Goal: Information Seeking & Learning: Learn about a topic

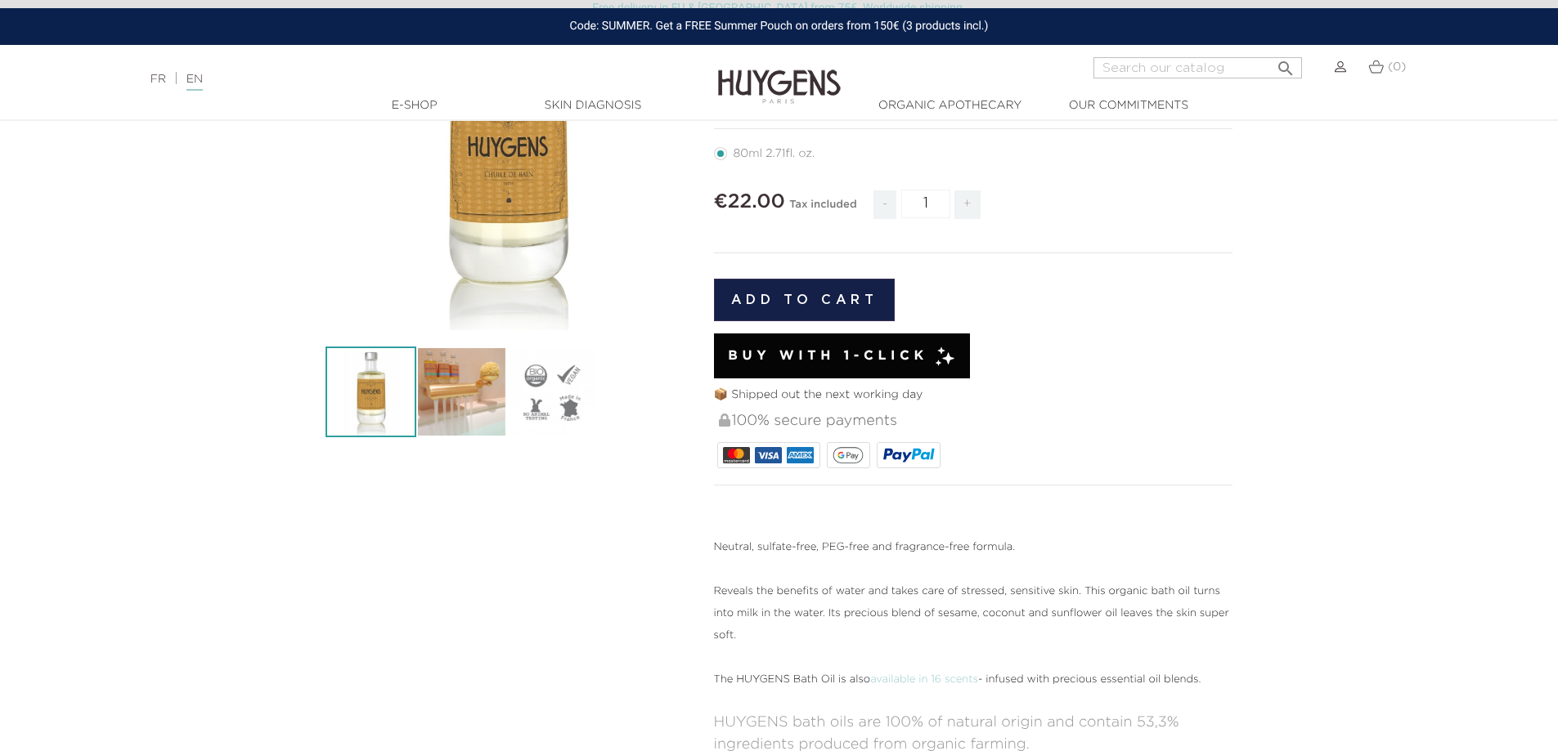
scroll to position [327, 0]
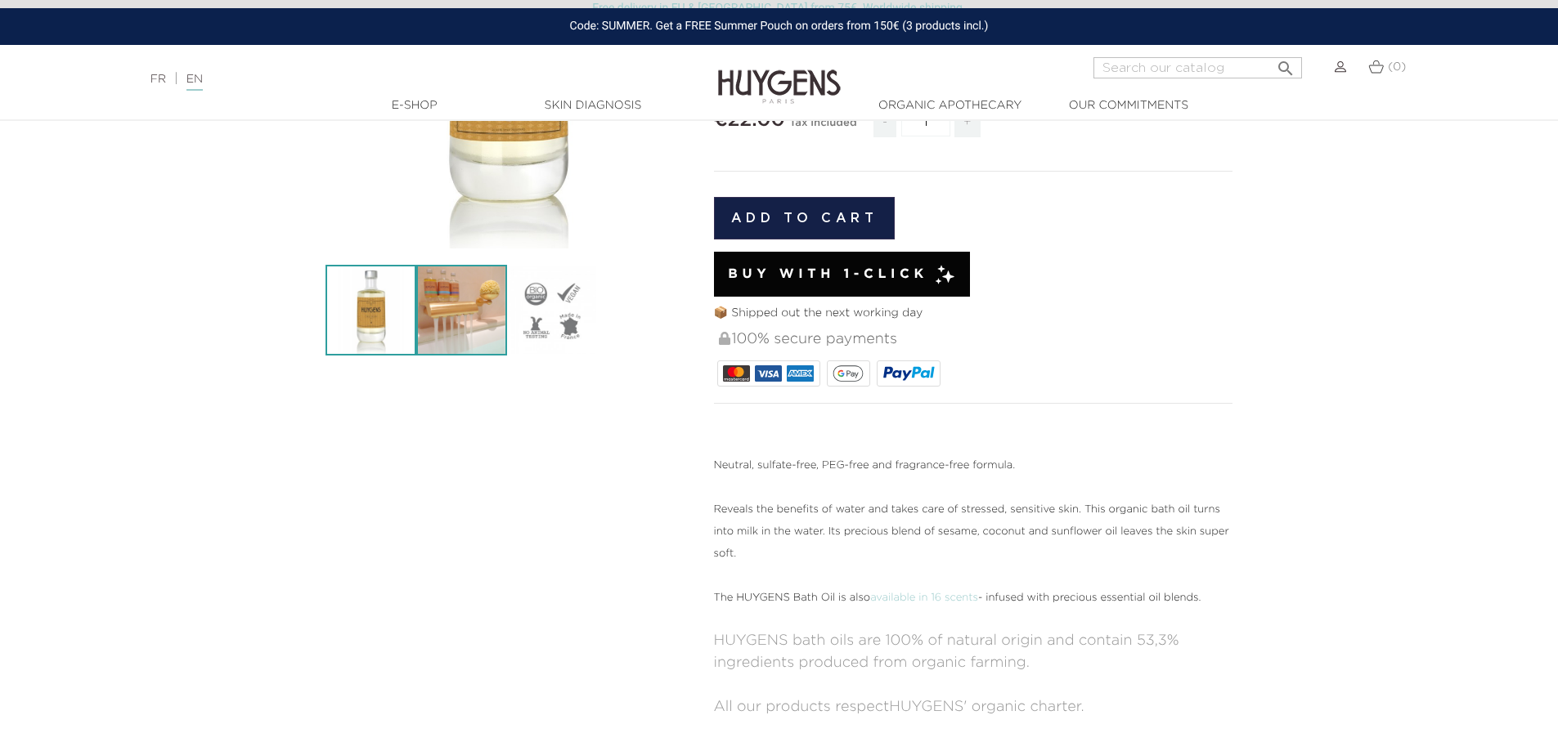
click at [460, 321] on img at bounding box center [461, 310] width 91 height 91
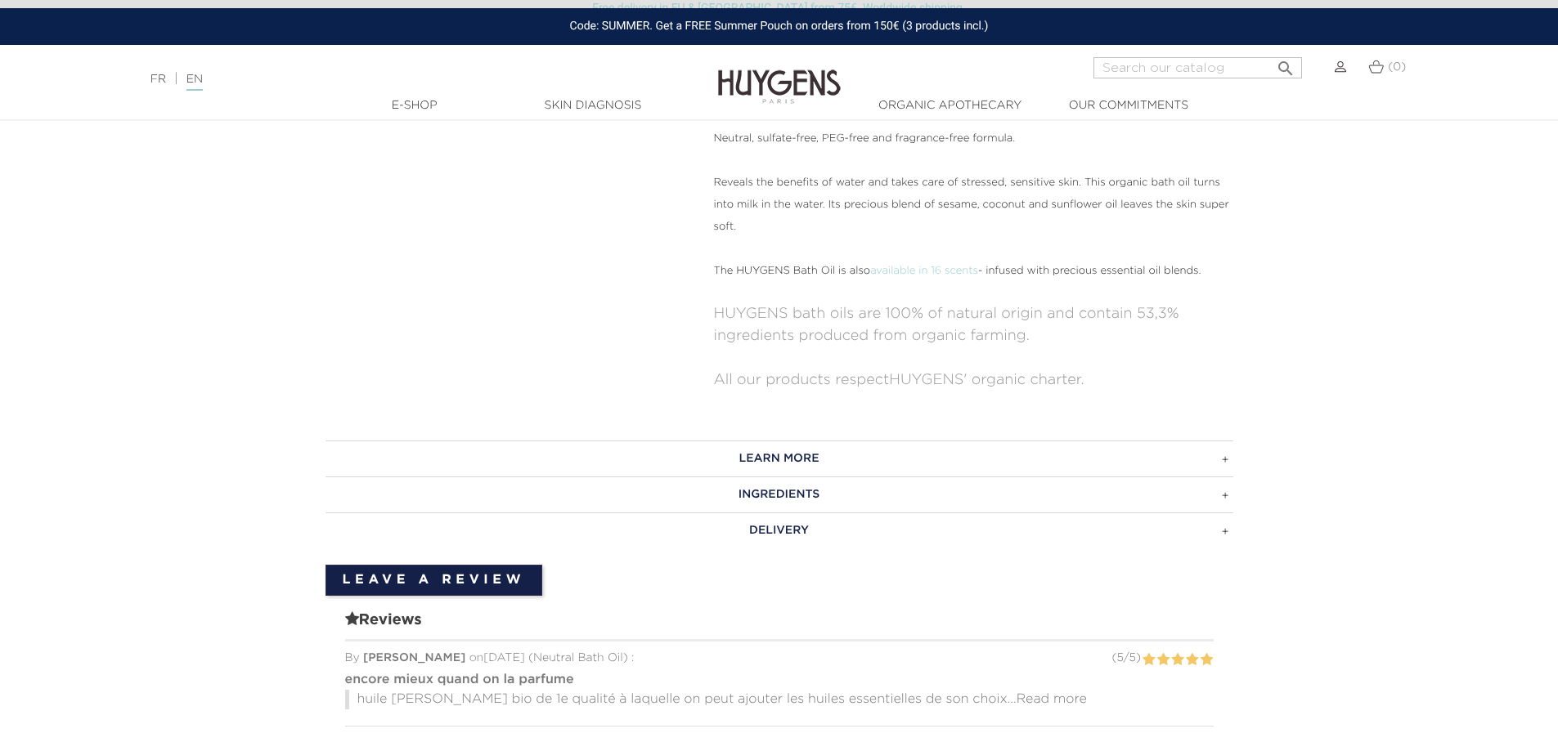
scroll to position [736, 0]
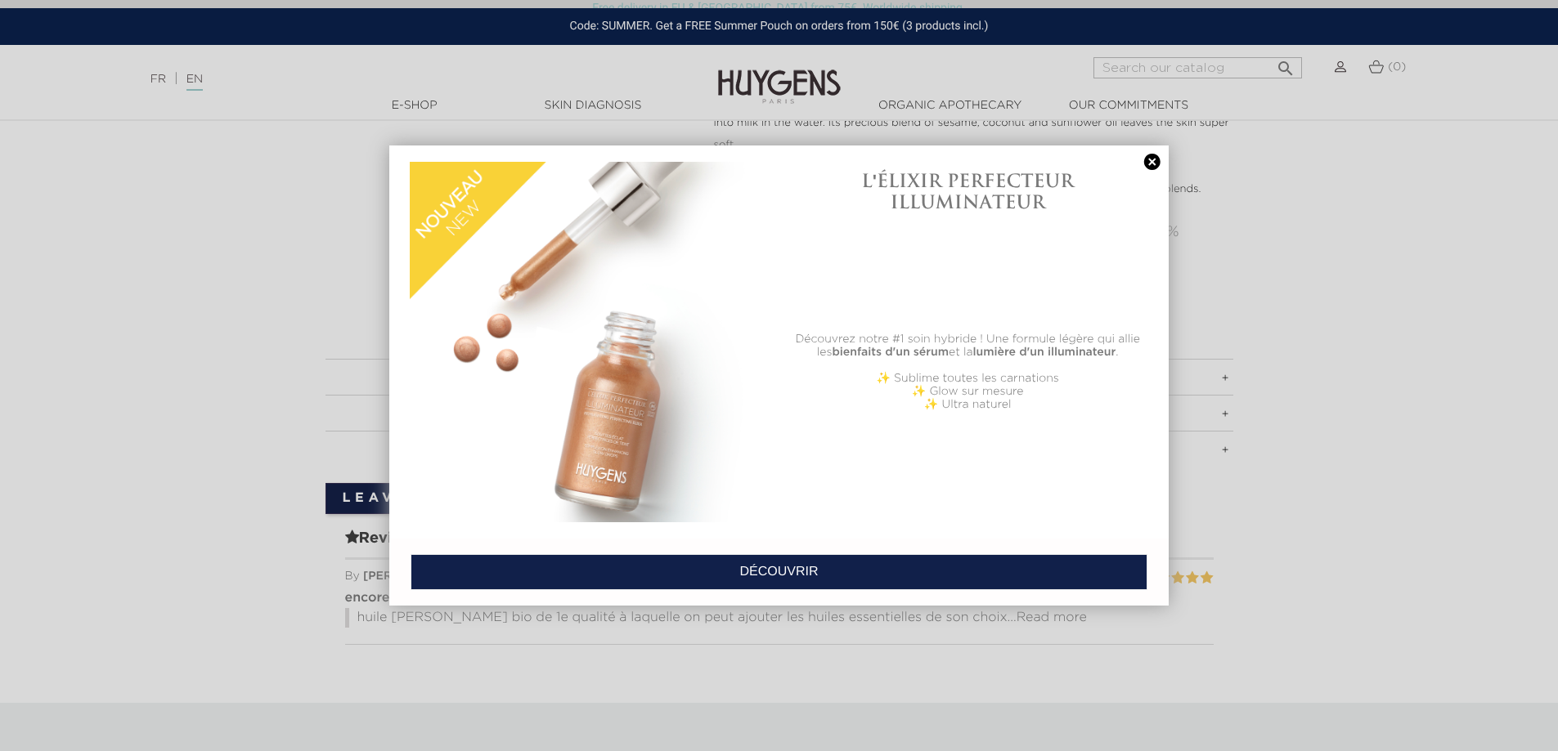
click at [1150, 158] on link at bounding box center [1152, 162] width 23 height 17
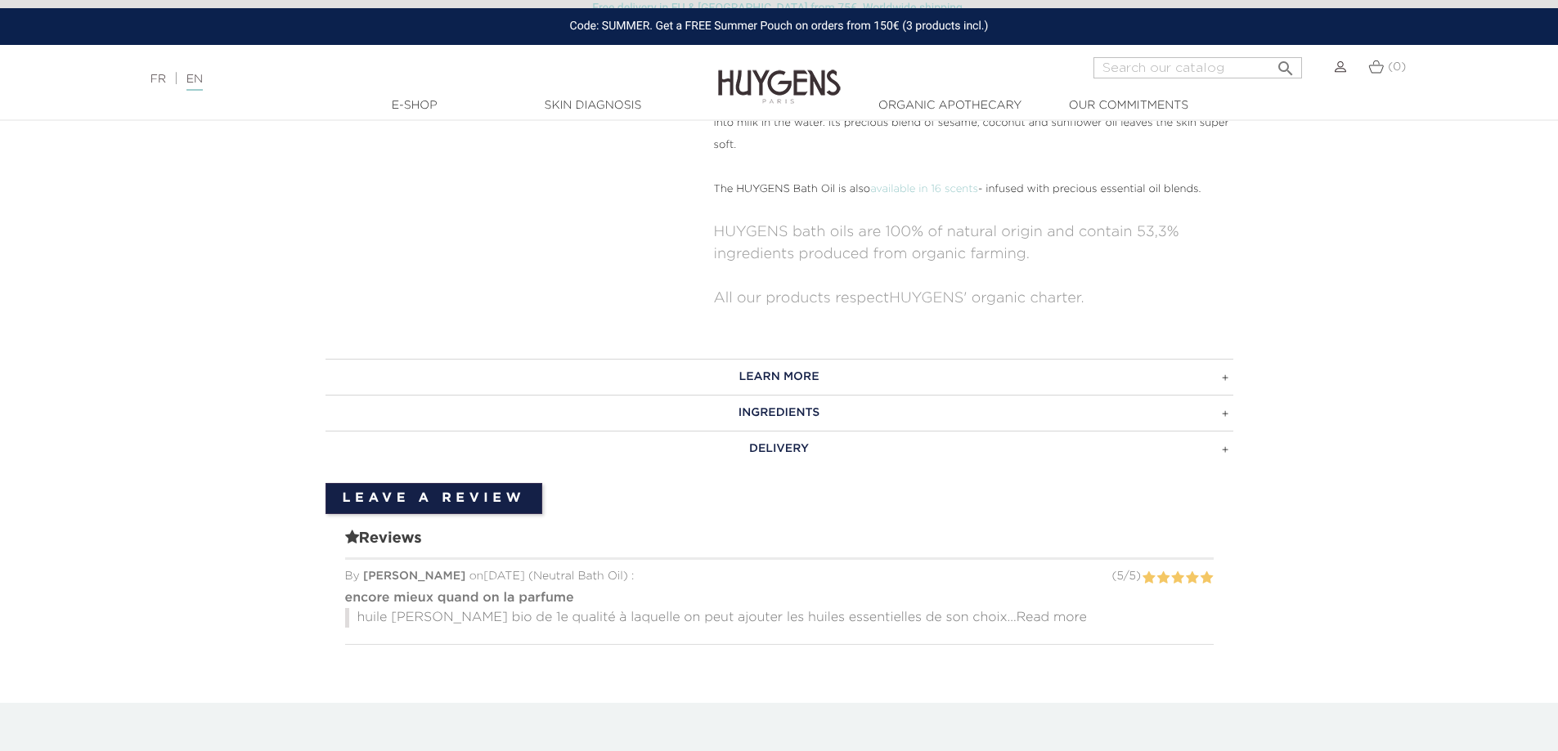
click at [1213, 374] on h3 "LEARN MORE" at bounding box center [779, 377] width 908 height 36
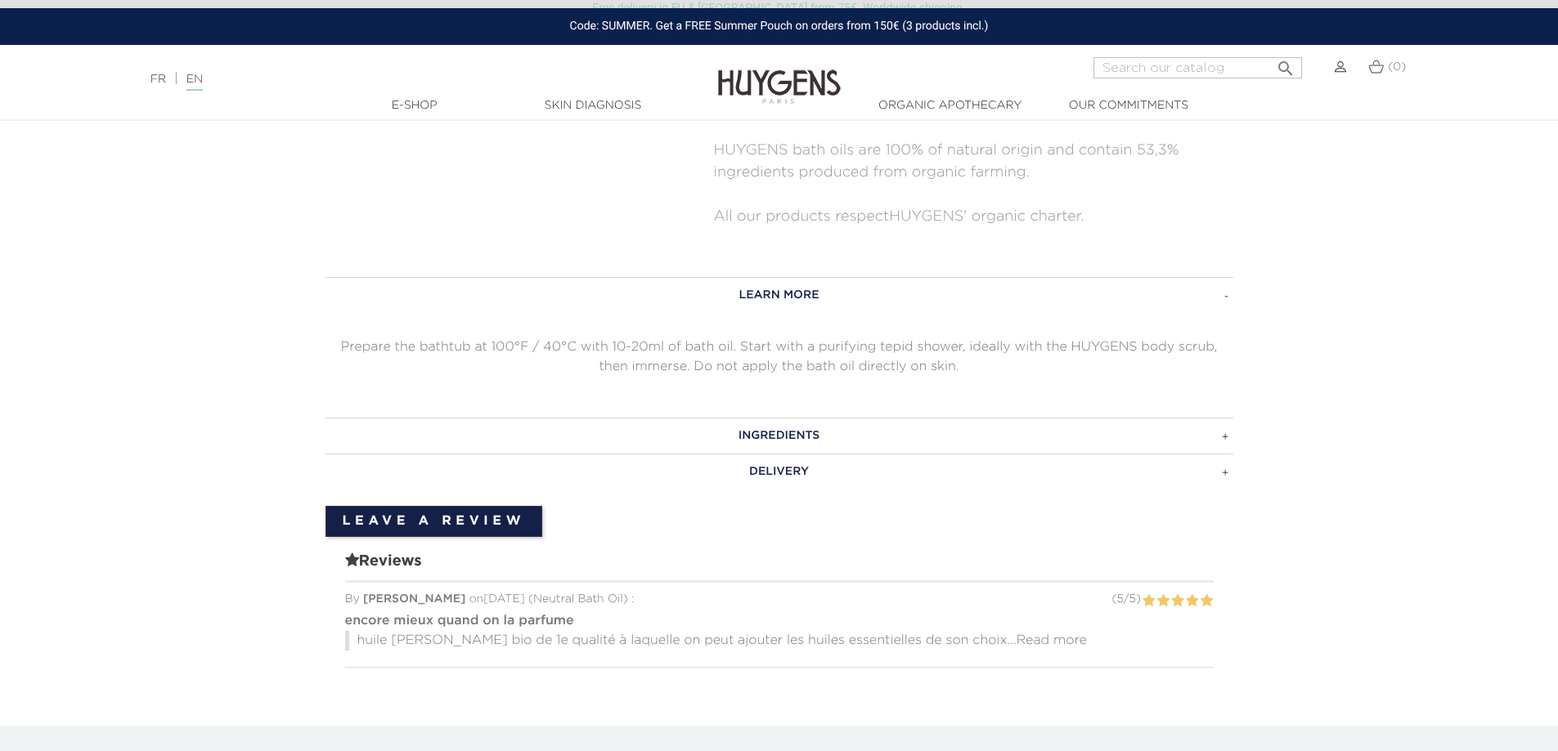
scroll to position [899, 0]
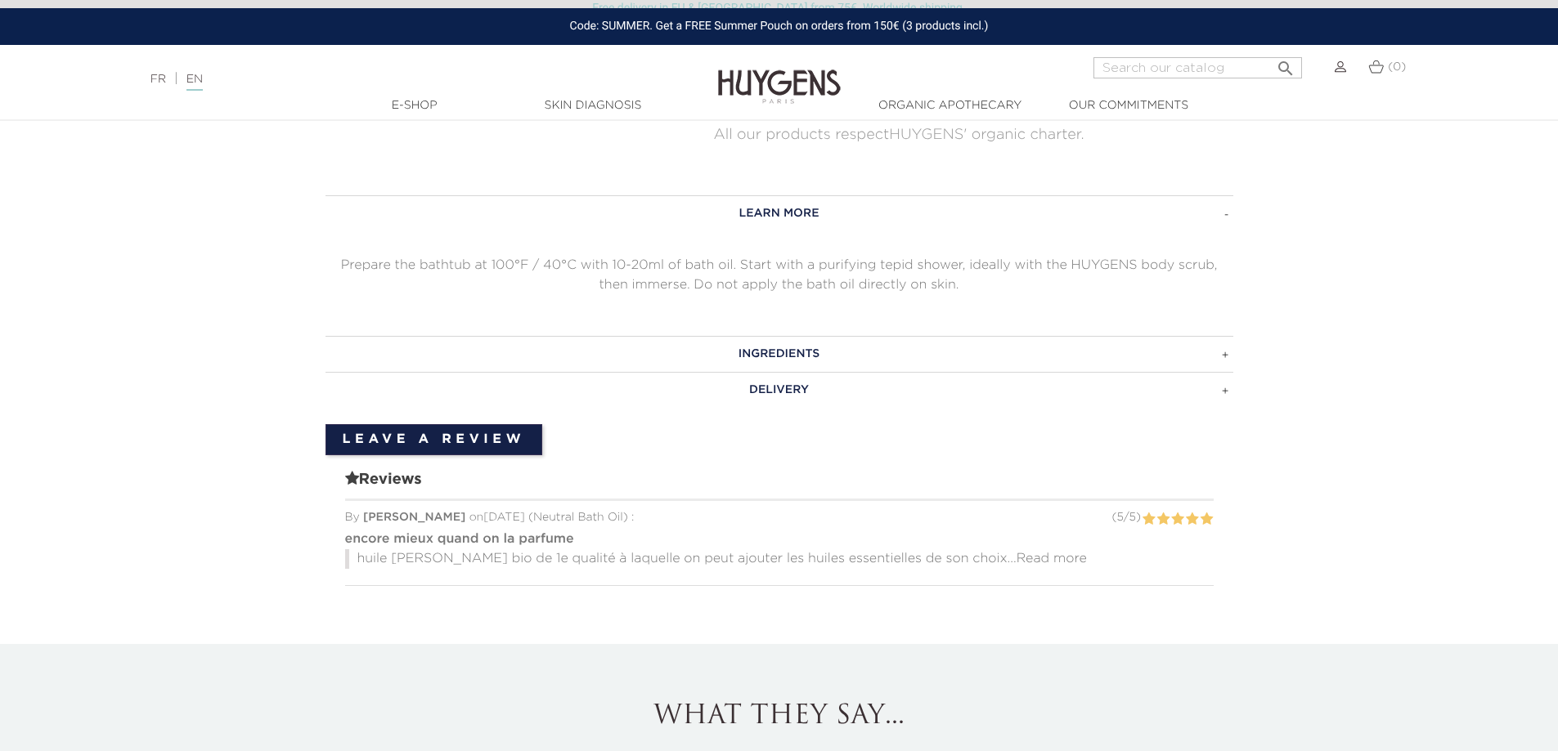
click at [1222, 356] on h3 "INGREDIENTS" at bounding box center [779, 354] width 908 height 36
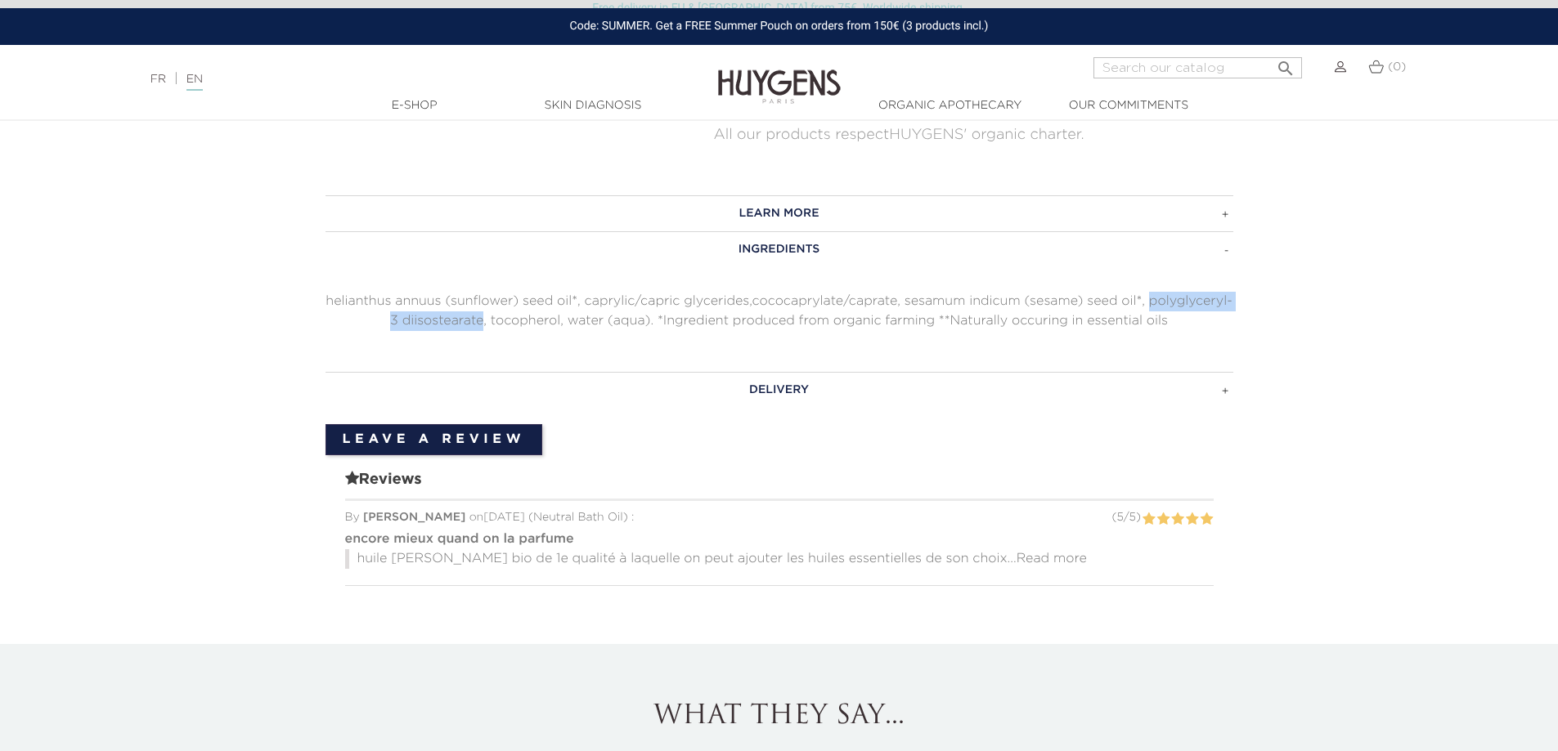
drag, startPoint x: 1148, startPoint y: 303, endPoint x: 485, endPoint y: 316, distance: 663.3
click at [485, 316] on p "helianthus annuus (sunflower) seed oil*, caprylic/capric glycerides,cococapryla…" at bounding box center [779, 311] width 908 height 39
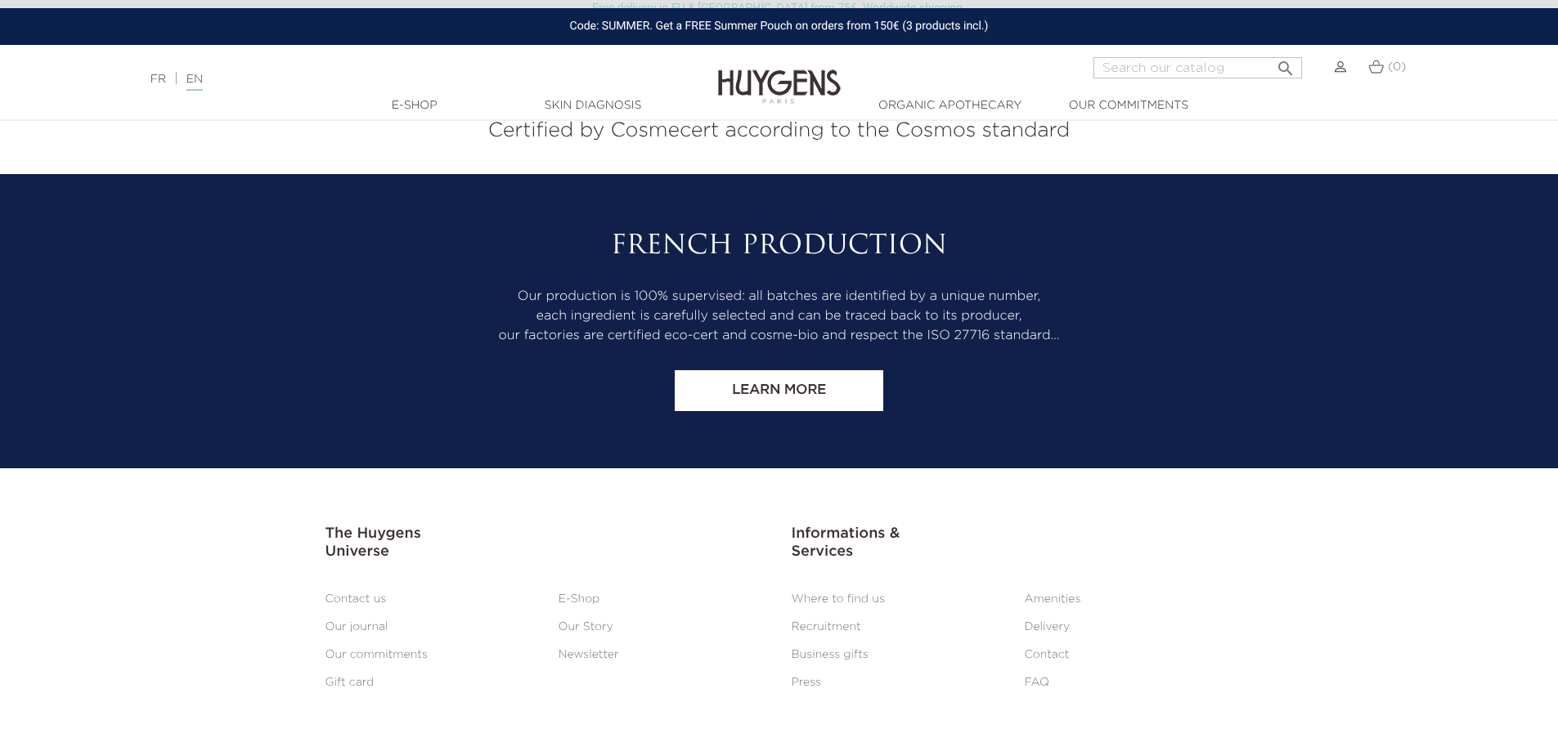
scroll to position [3146, 0]
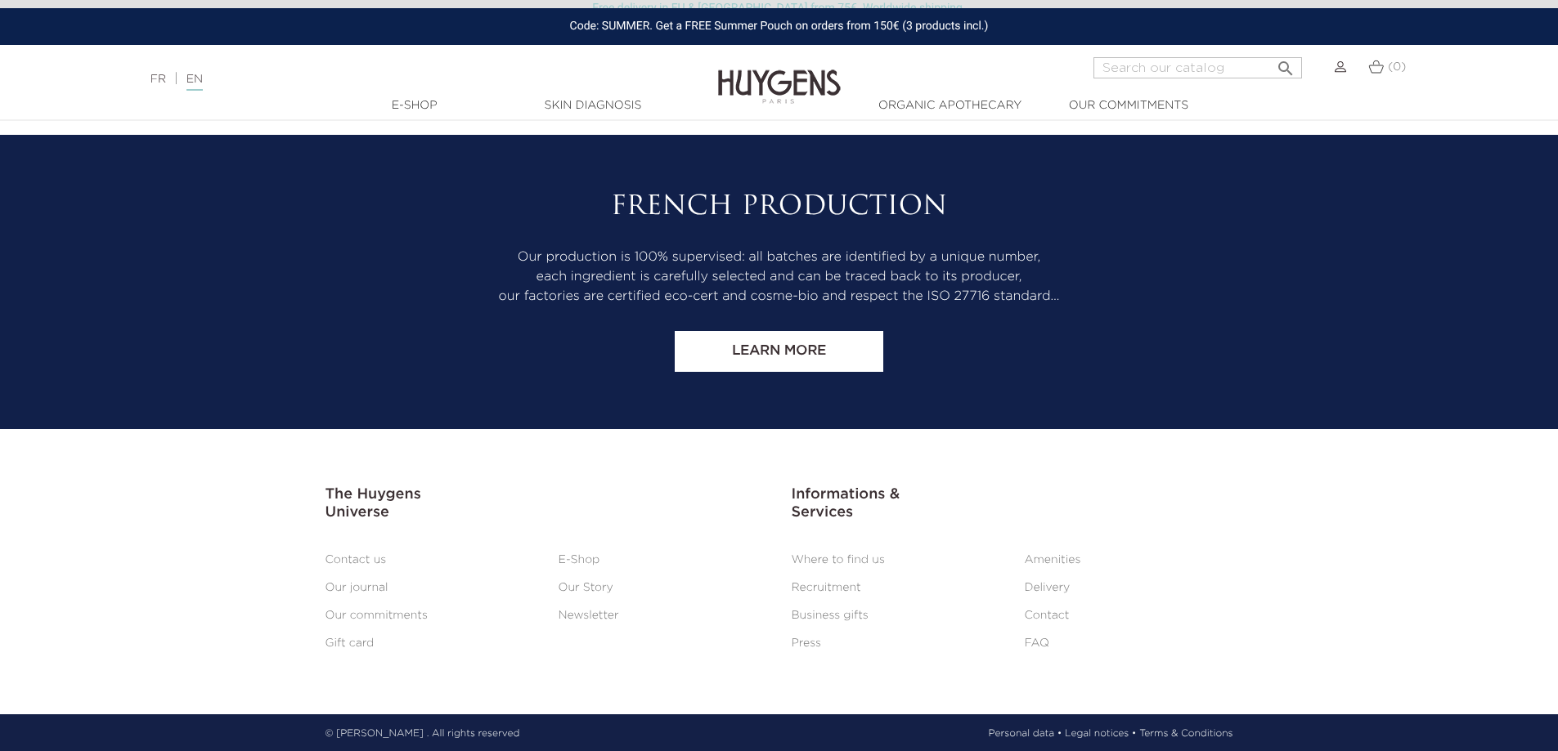
click at [1045, 585] on link "Delivery" at bounding box center [1048, 587] width 46 height 11
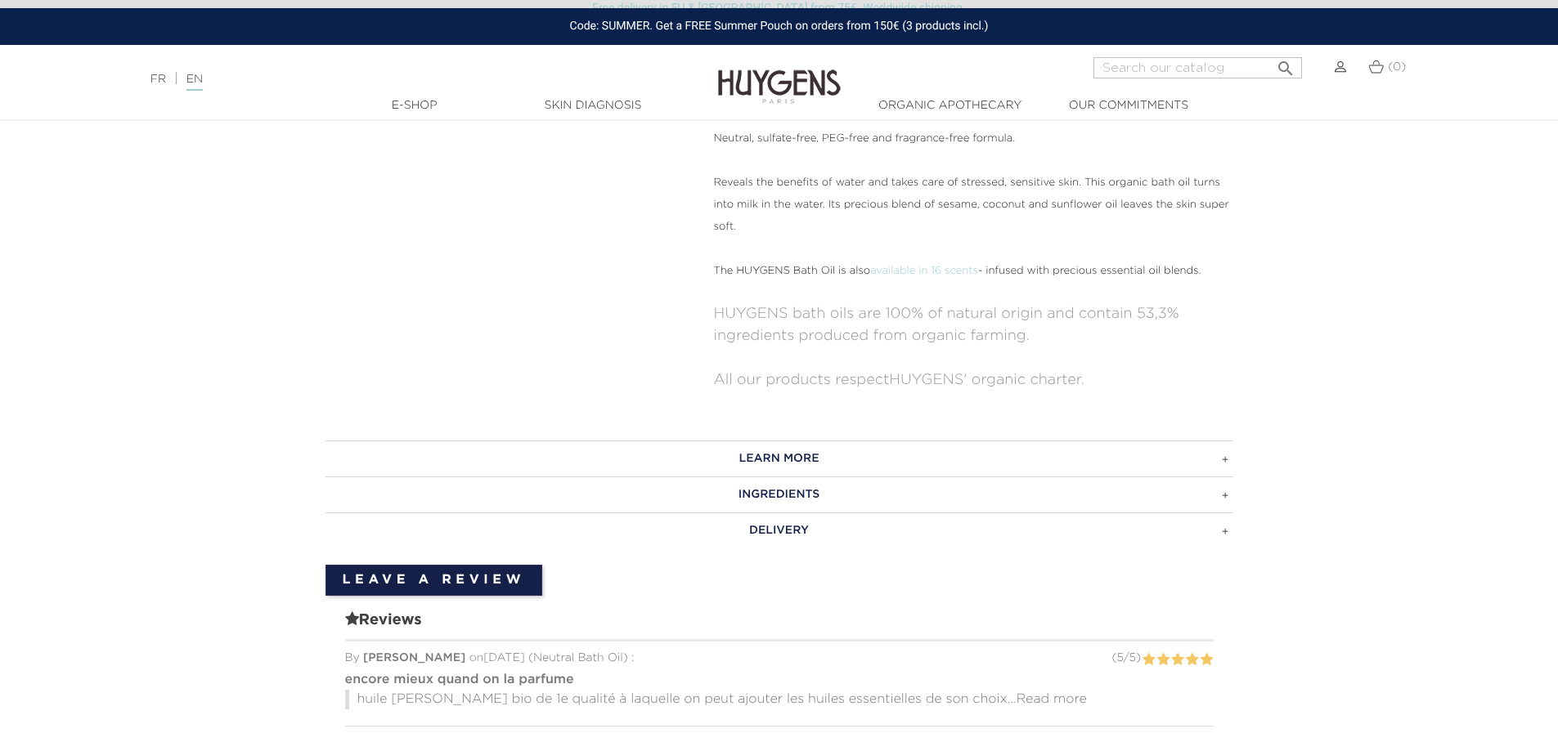
scroll to position [736, 0]
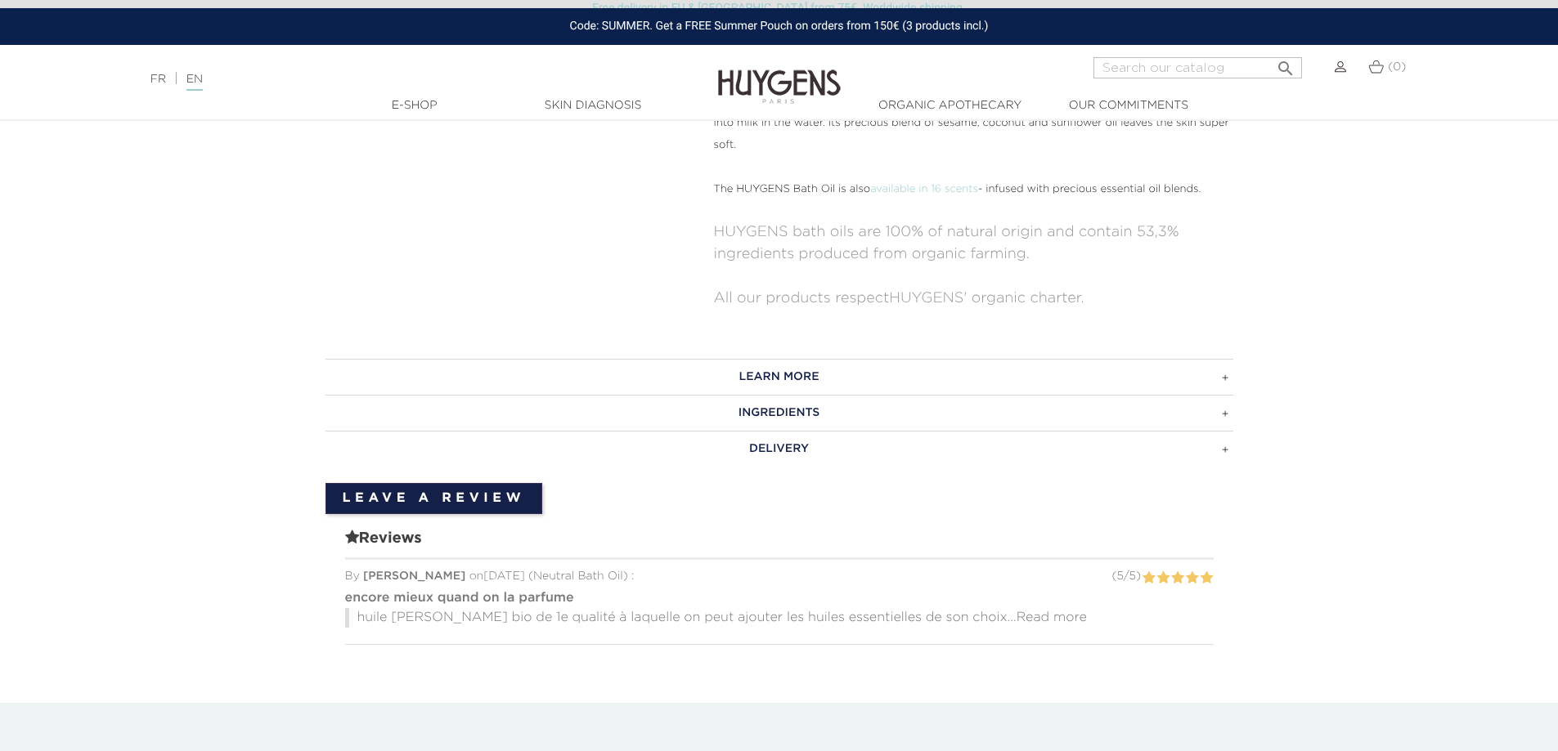
click at [1228, 416] on h3 "INGREDIENTS" at bounding box center [779, 413] width 908 height 36
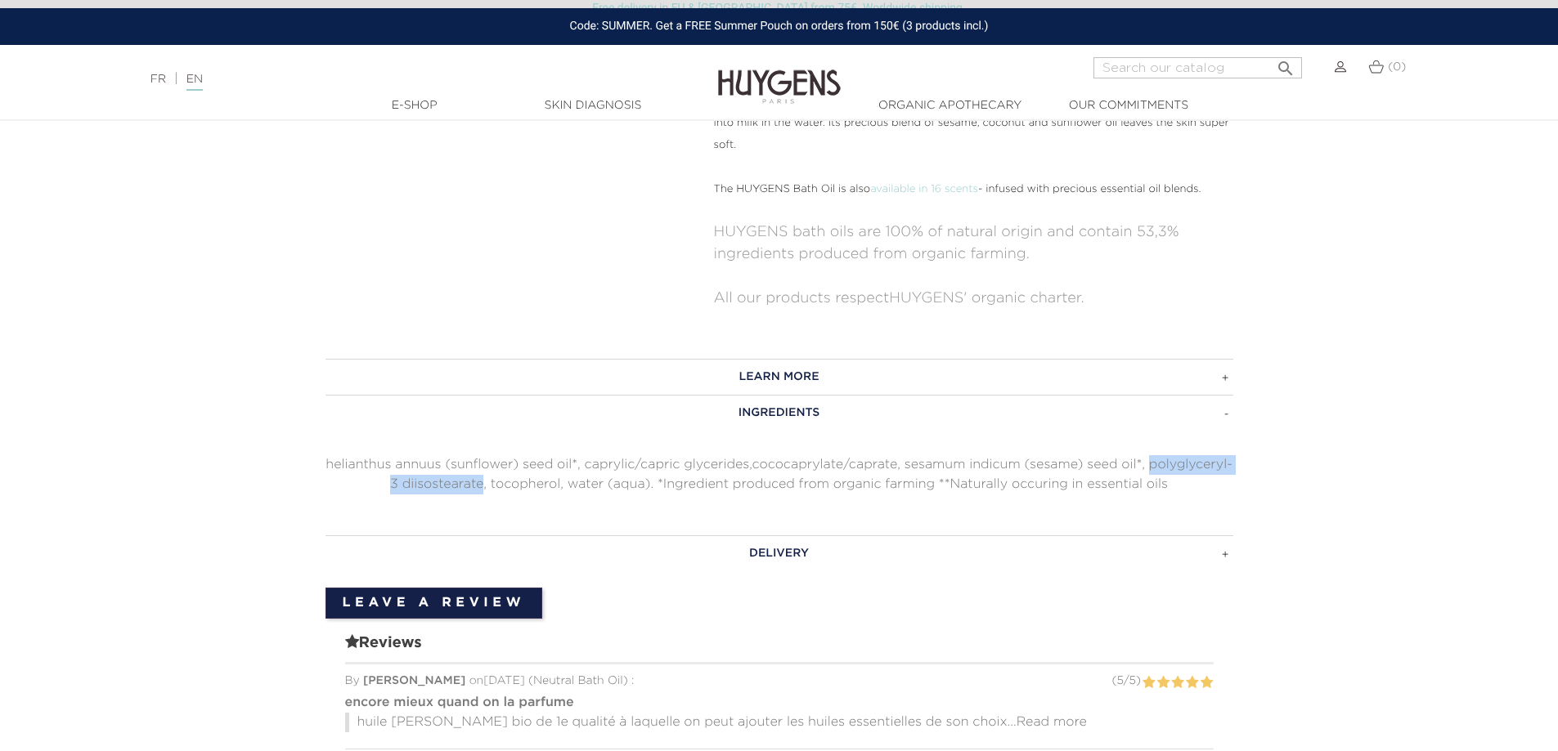
drag, startPoint x: 1149, startPoint y: 465, endPoint x: 482, endPoint y: 479, distance: 667.4
click at [482, 479] on p "helianthus annuus (sunflower) seed oil*, caprylic/capric glycerides,cococapryla…" at bounding box center [779, 474] width 908 height 39
copy p "polyglyceryl- 3 diisostearate"
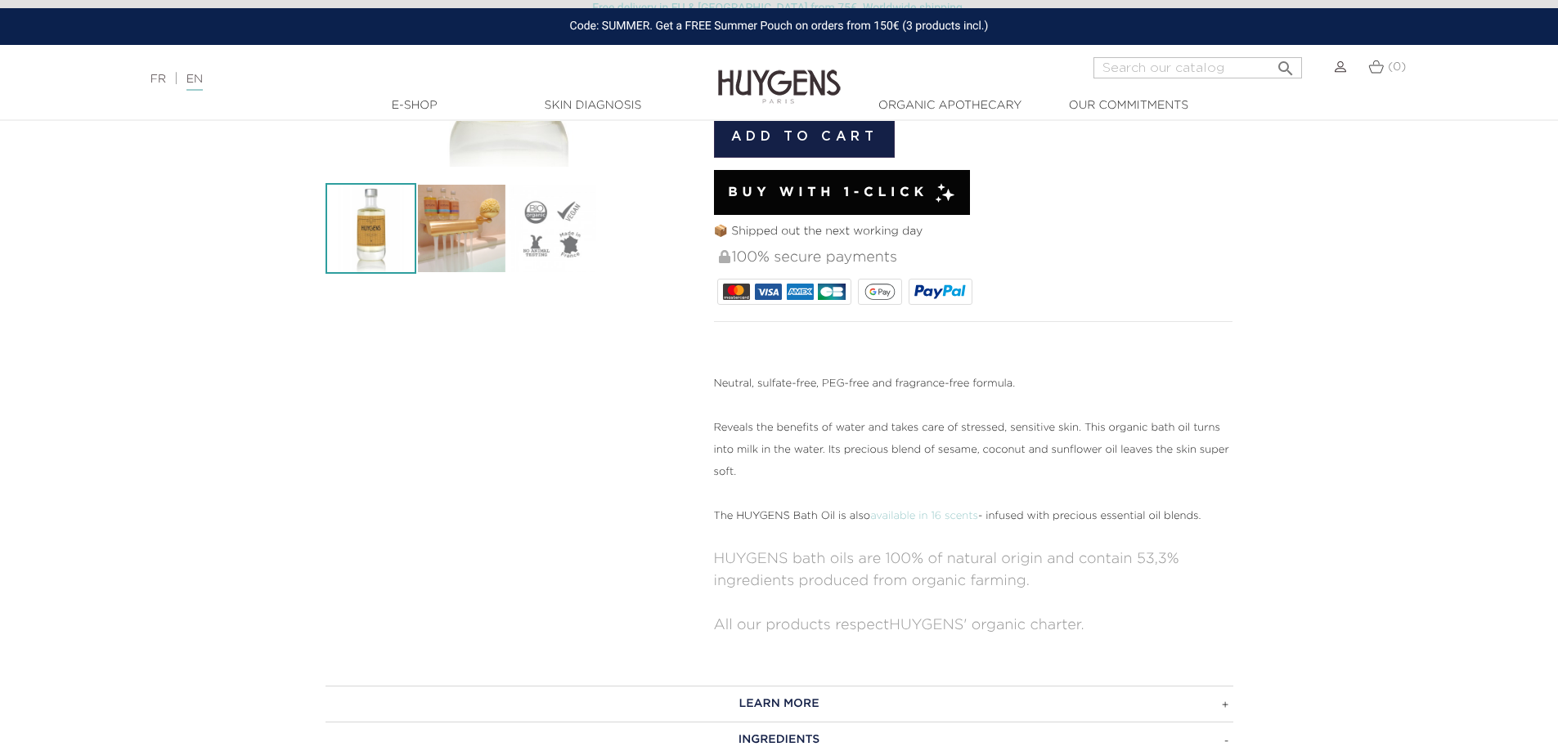
scroll to position [0, 0]
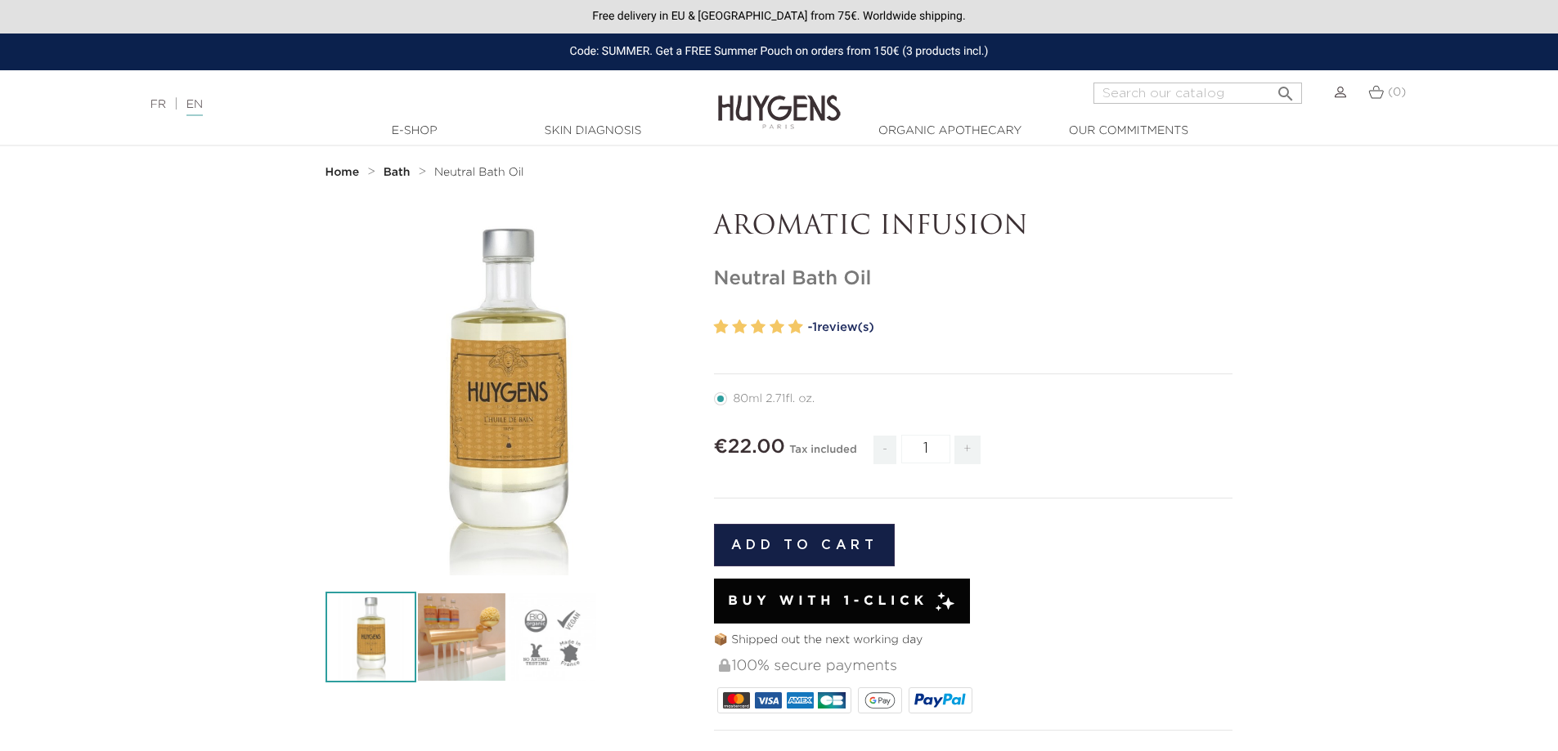
drag, startPoint x: 720, startPoint y: 226, endPoint x: 908, endPoint y: 282, distance: 195.3
click at [908, 282] on div "AROMATIC INFUSION Neutral Bath Oil" at bounding box center [974, 629] width 544 height 834
copy div "AROMATIC INFUSION Neutral Bath Oil"
click at [1314, 343] on section "  " at bounding box center [779, 641] width 1558 height 859
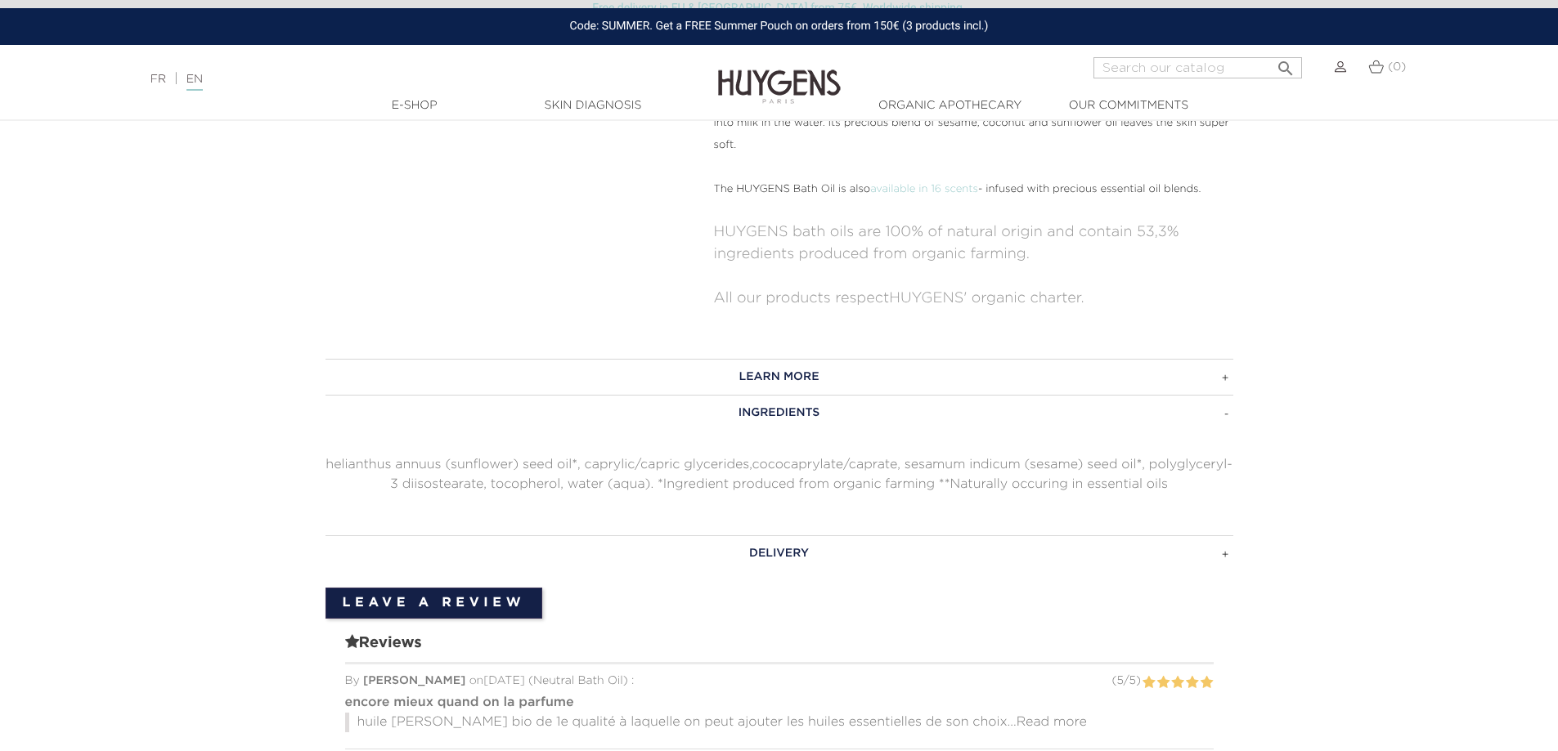
scroll to position [818, 0]
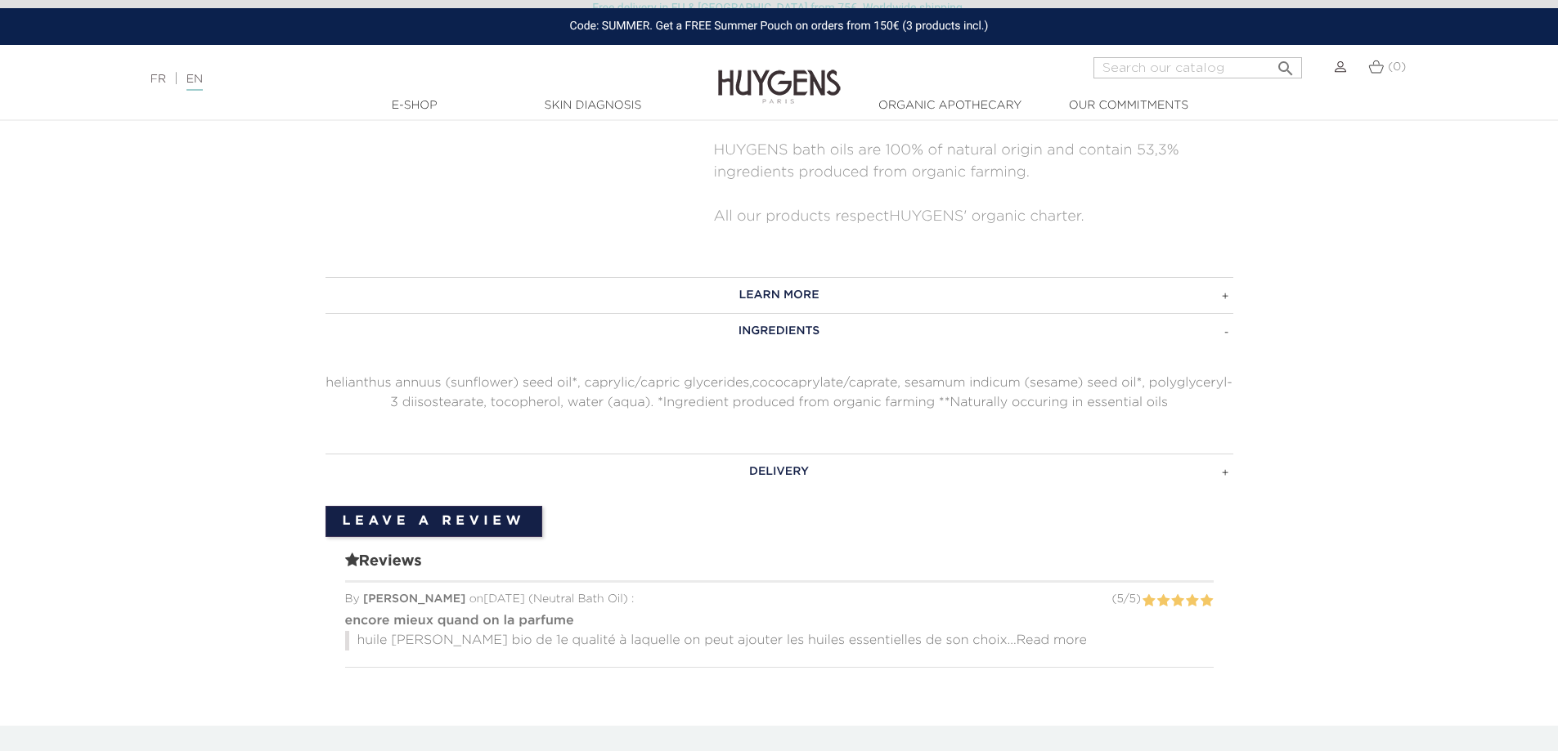
click at [795, 302] on h3 "LEARN MORE" at bounding box center [779, 295] width 908 height 36
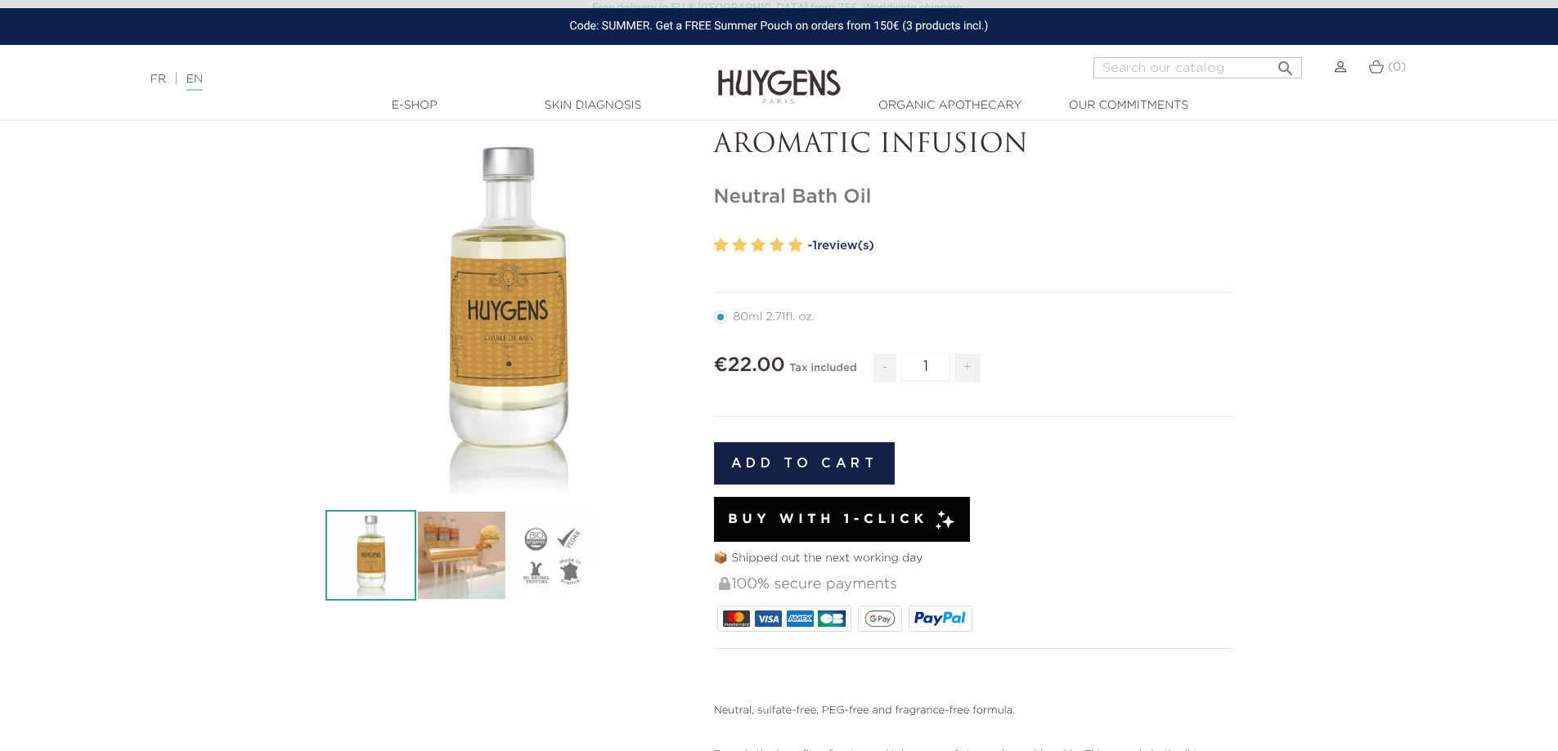
scroll to position [0, 0]
